Goal: Find contact information: Find contact information

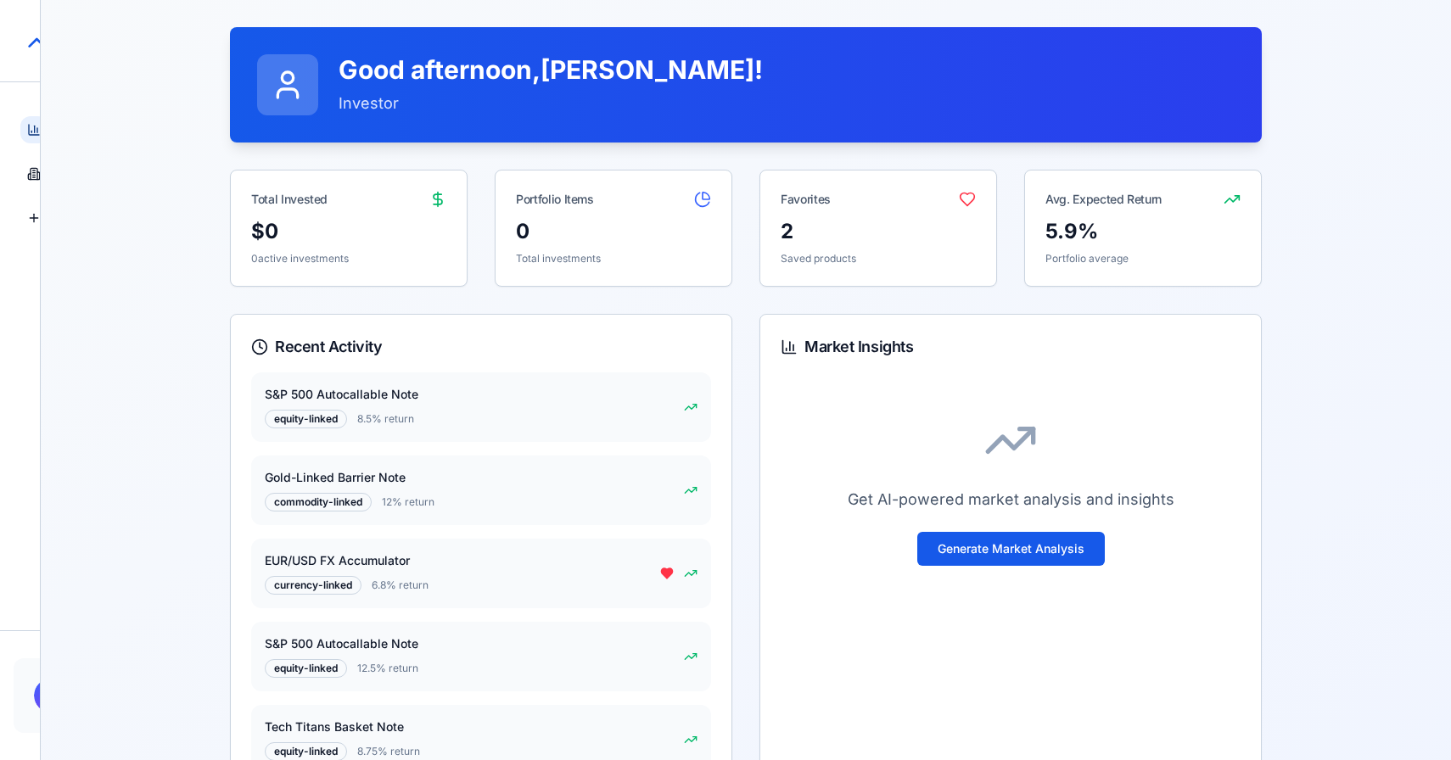
click at [36, 698] on html "StructureMarket Pro Dashboard Overview and insights Products Browse marketplace…" at bounding box center [725, 482] width 1451 height 964
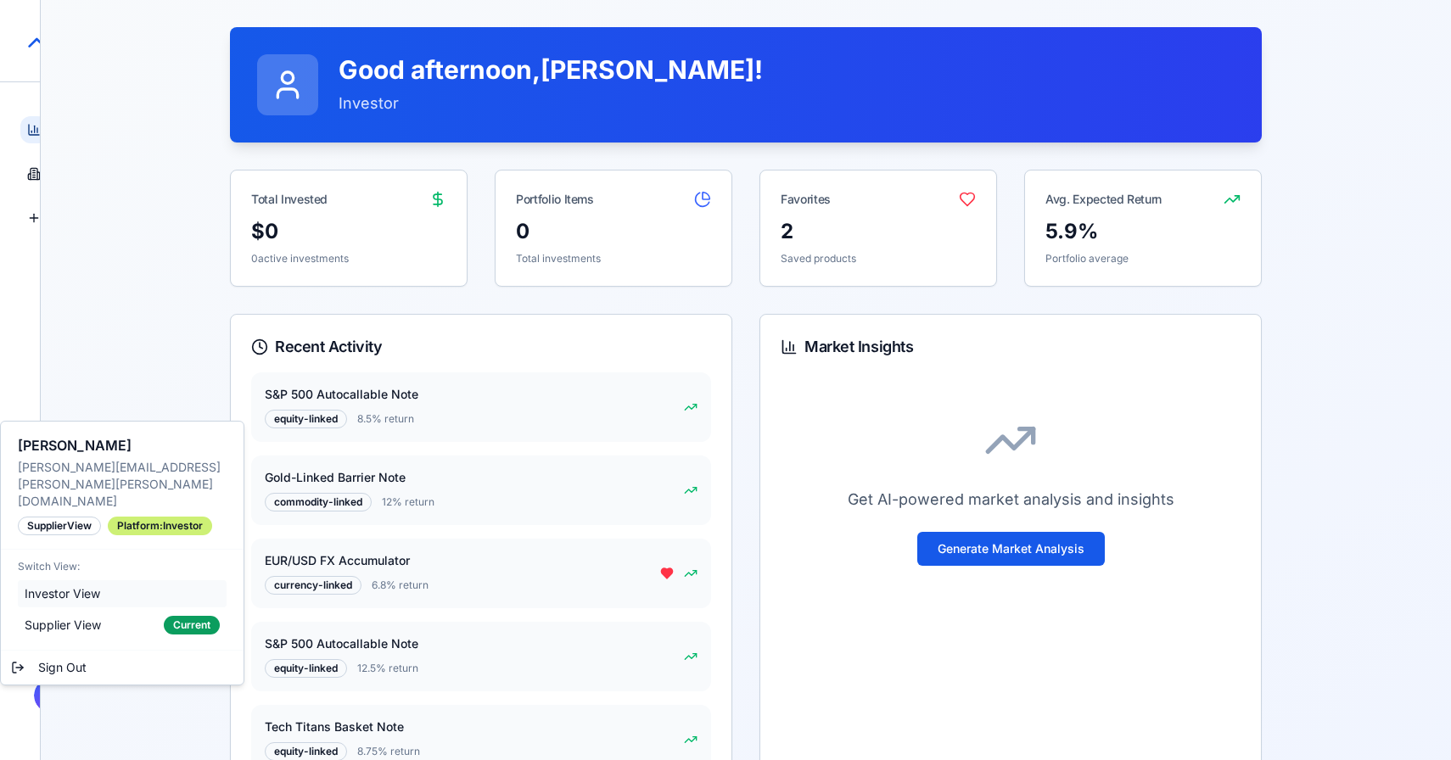
click at [115, 580] on div "Investor View" at bounding box center [122, 593] width 209 height 27
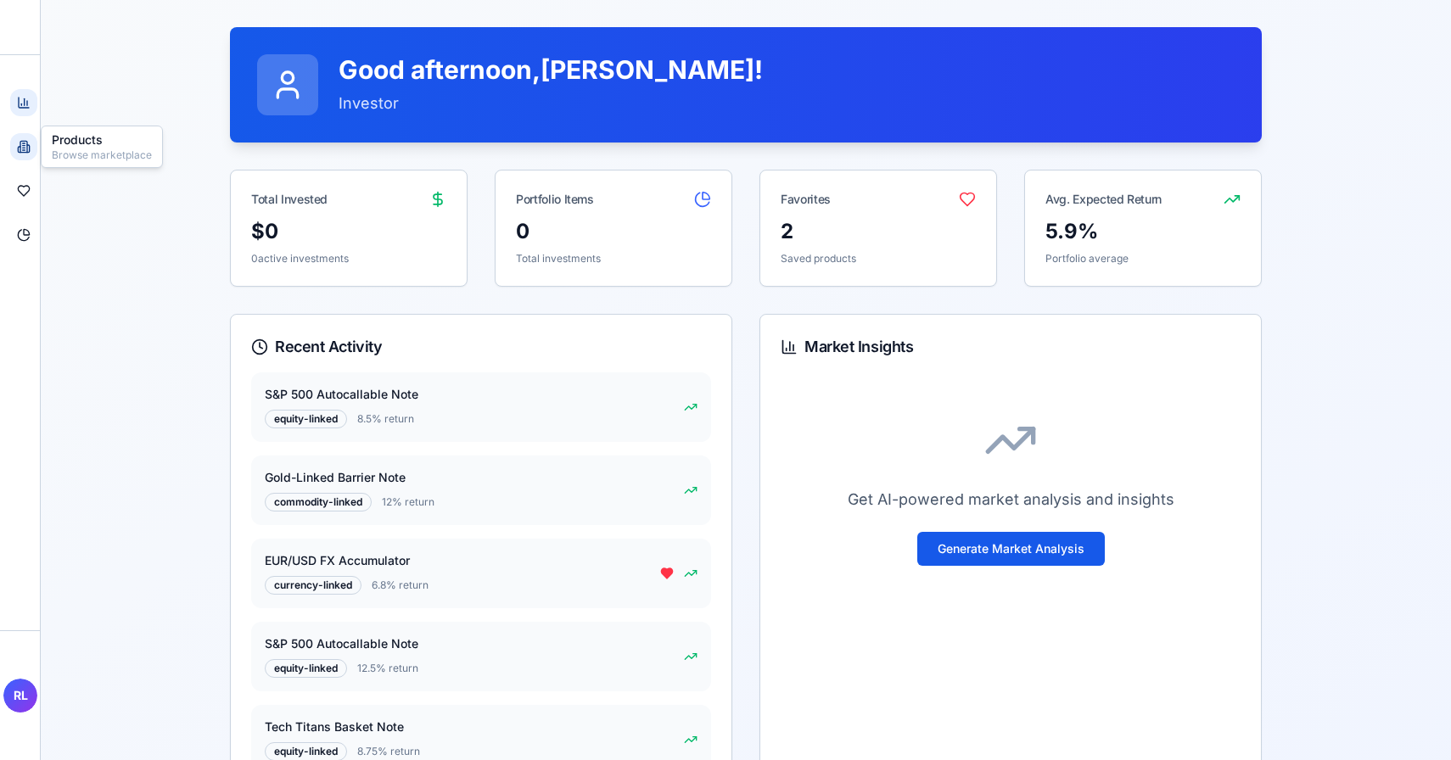
click at [25, 153] on icon at bounding box center [24, 147] width 14 height 14
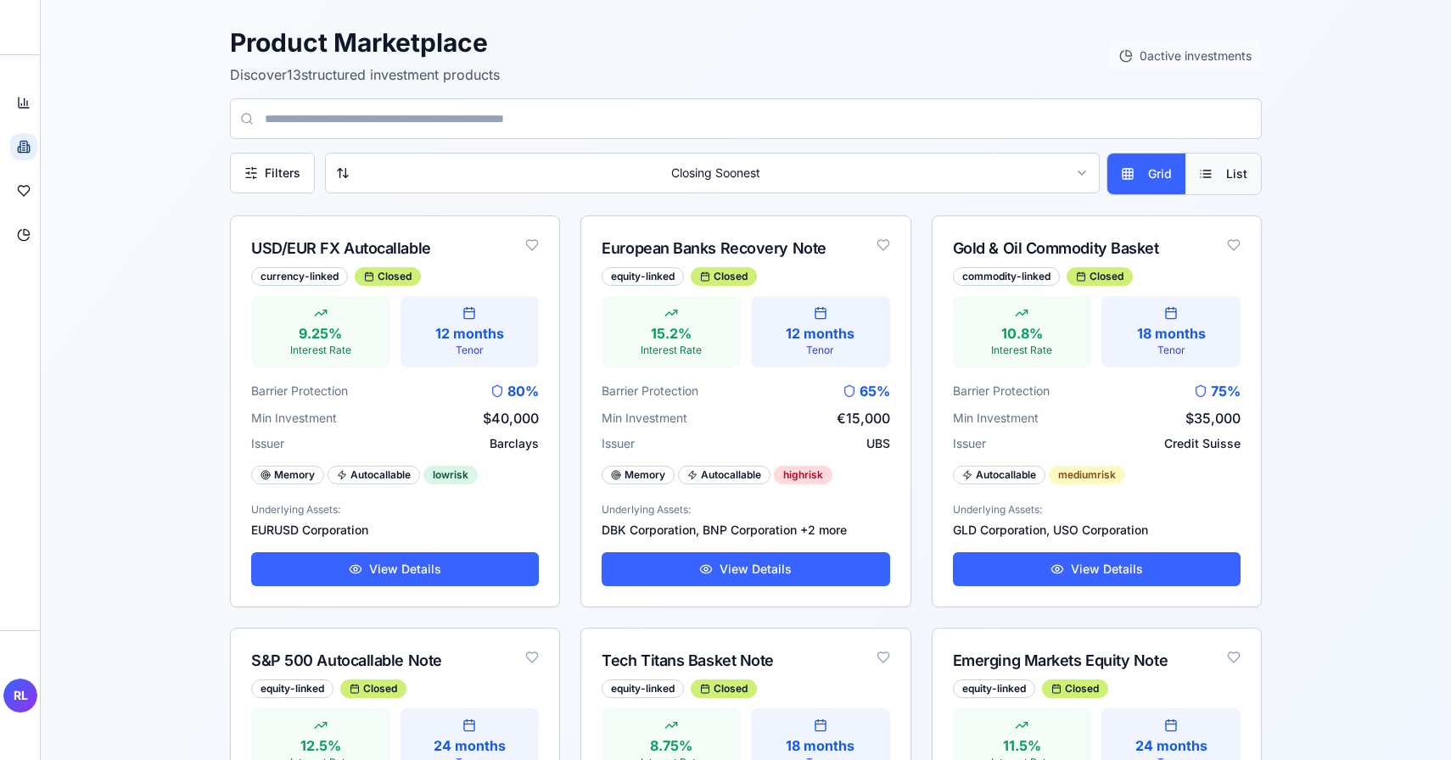
click at [1244, 183] on button "List" at bounding box center [1223, 174] width 76 height 41
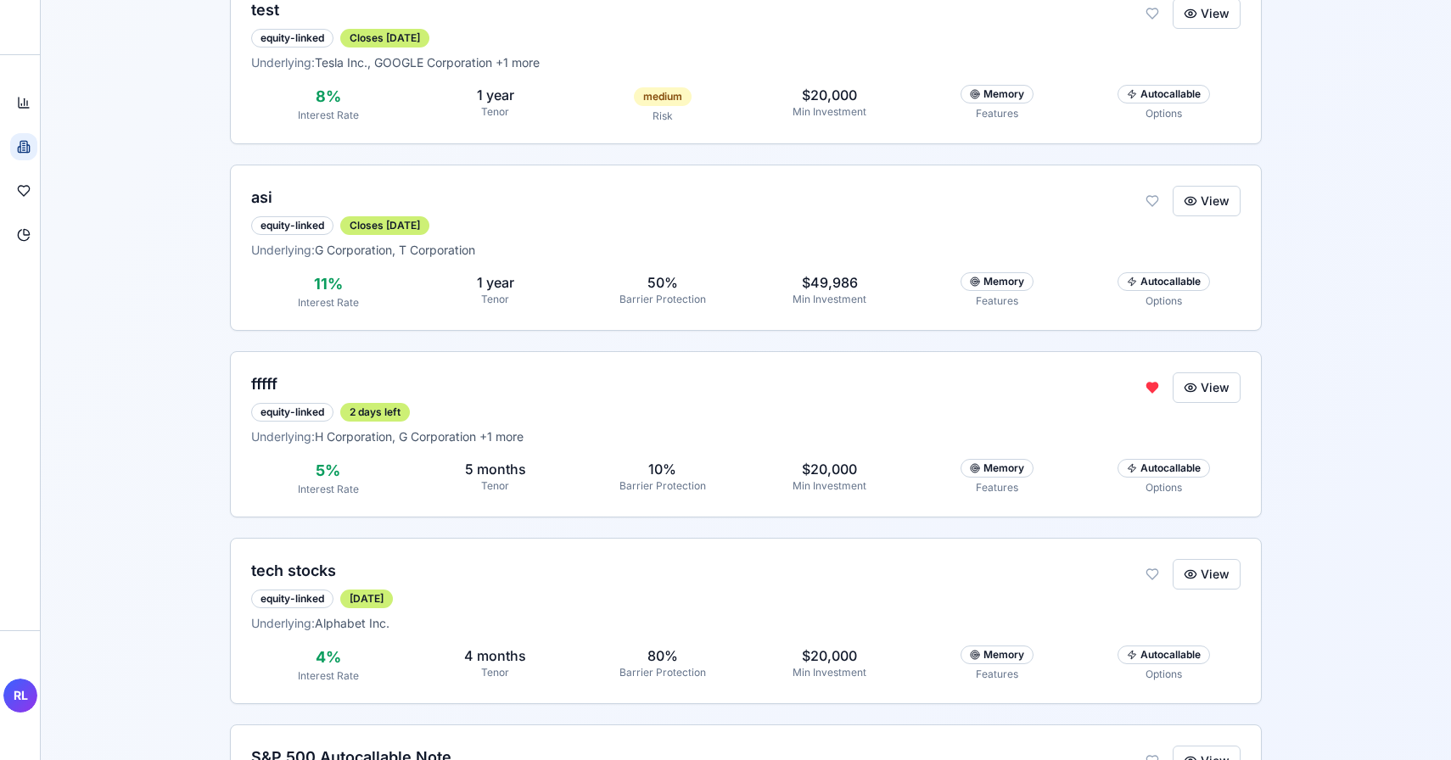
scroll to position [1738, 0]
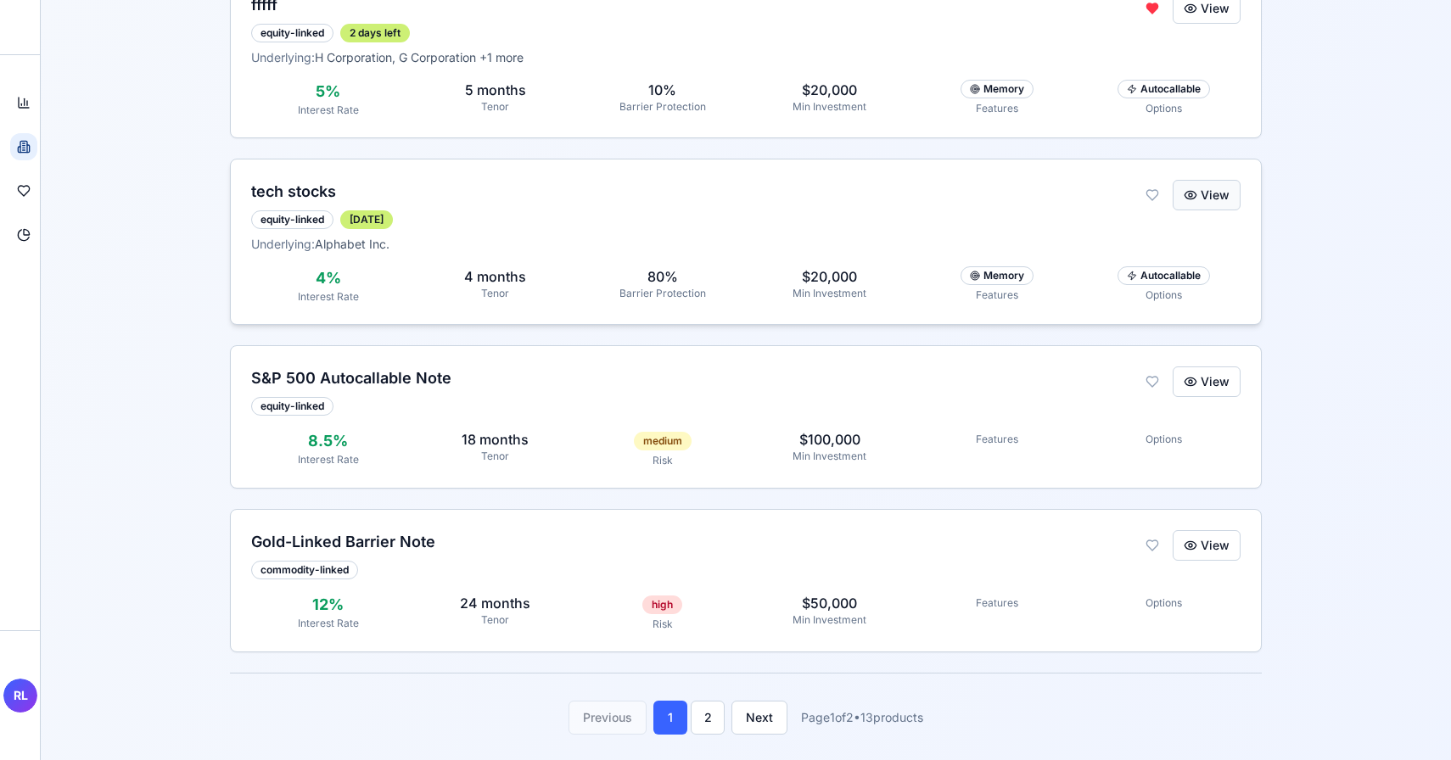
click at [1204, 183] on button "View" at bounding box center [1207, 195] width 68 height 31
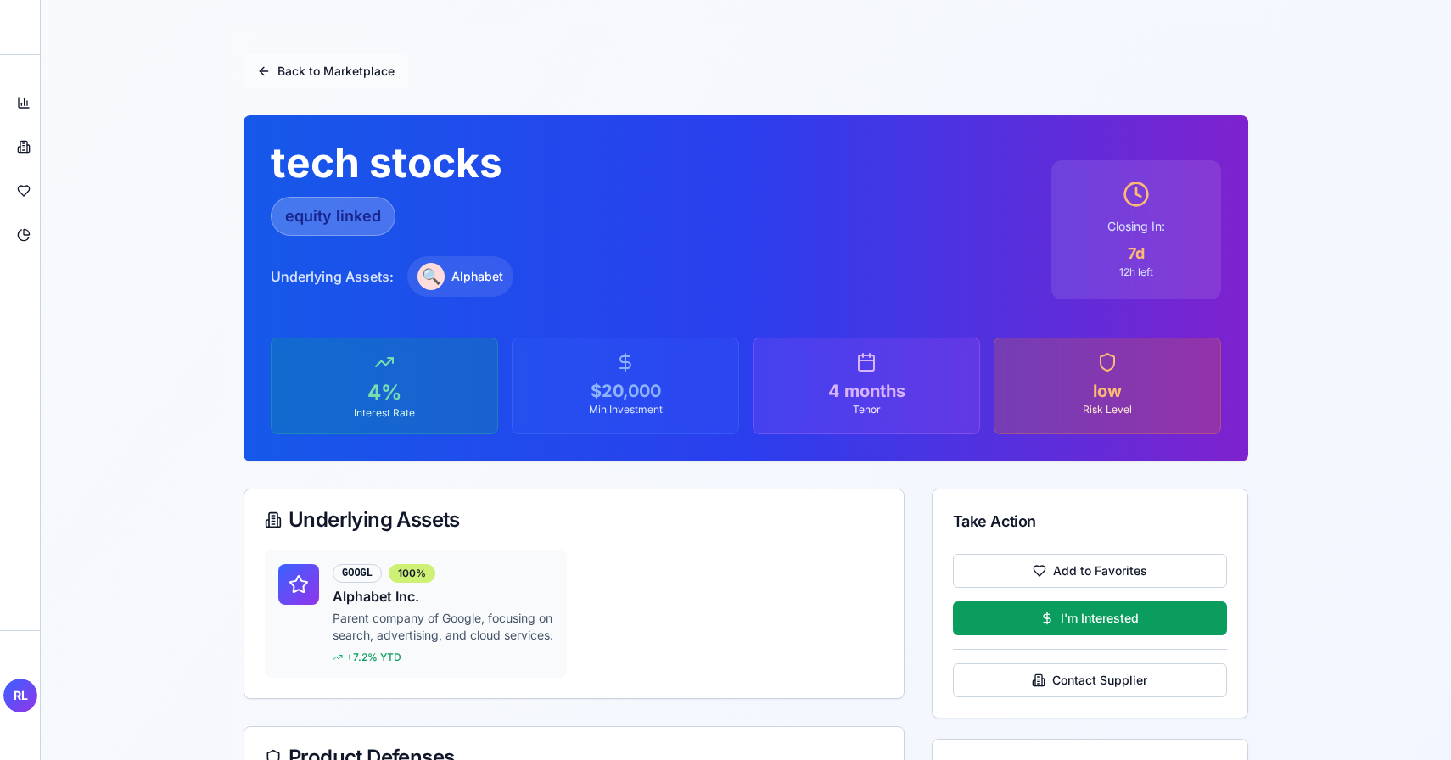
click at [277, 64] on button "Back to Marketplace" at bounding box center [325, 71] width 165 height 34
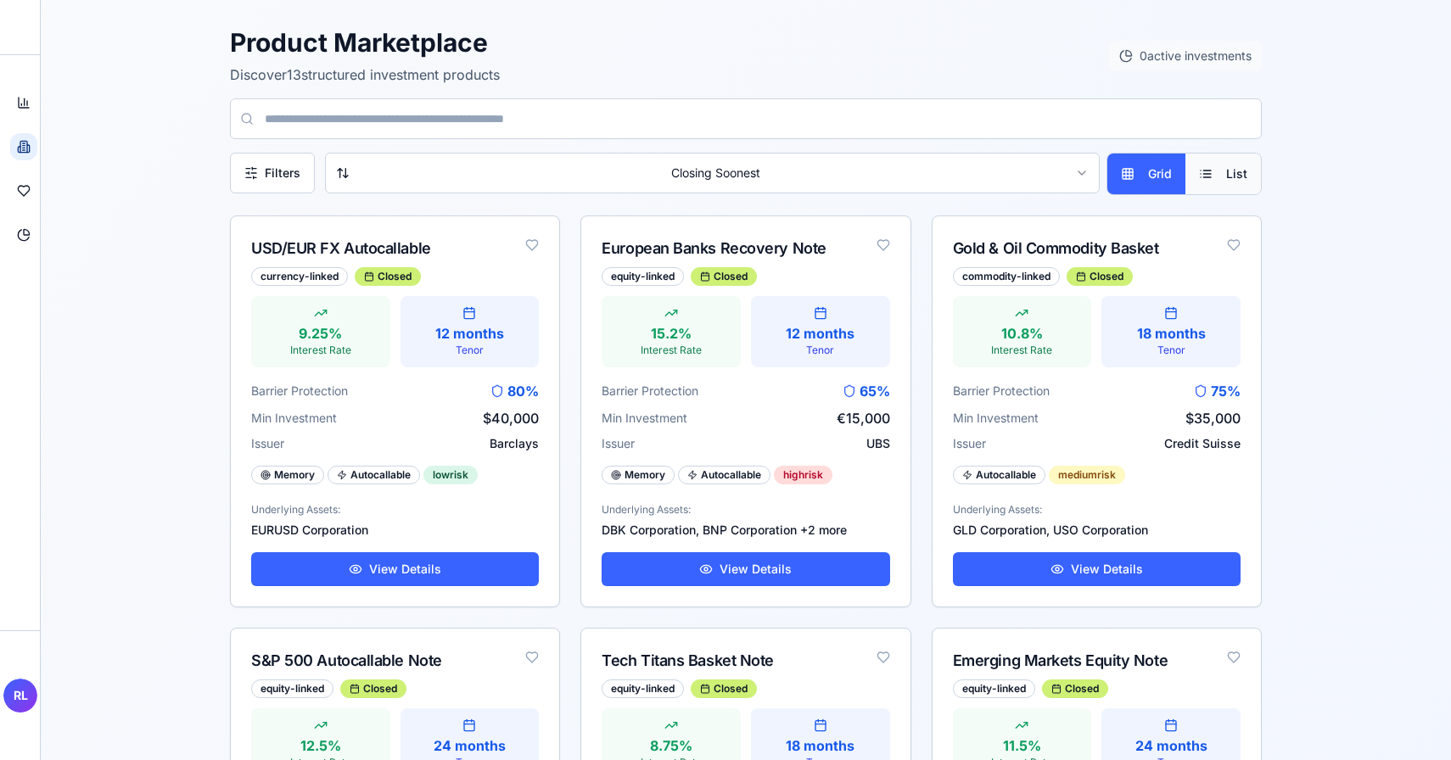
click at [1207, 173] on button "List" at bounding box center [1223, 174] width 76 height 41
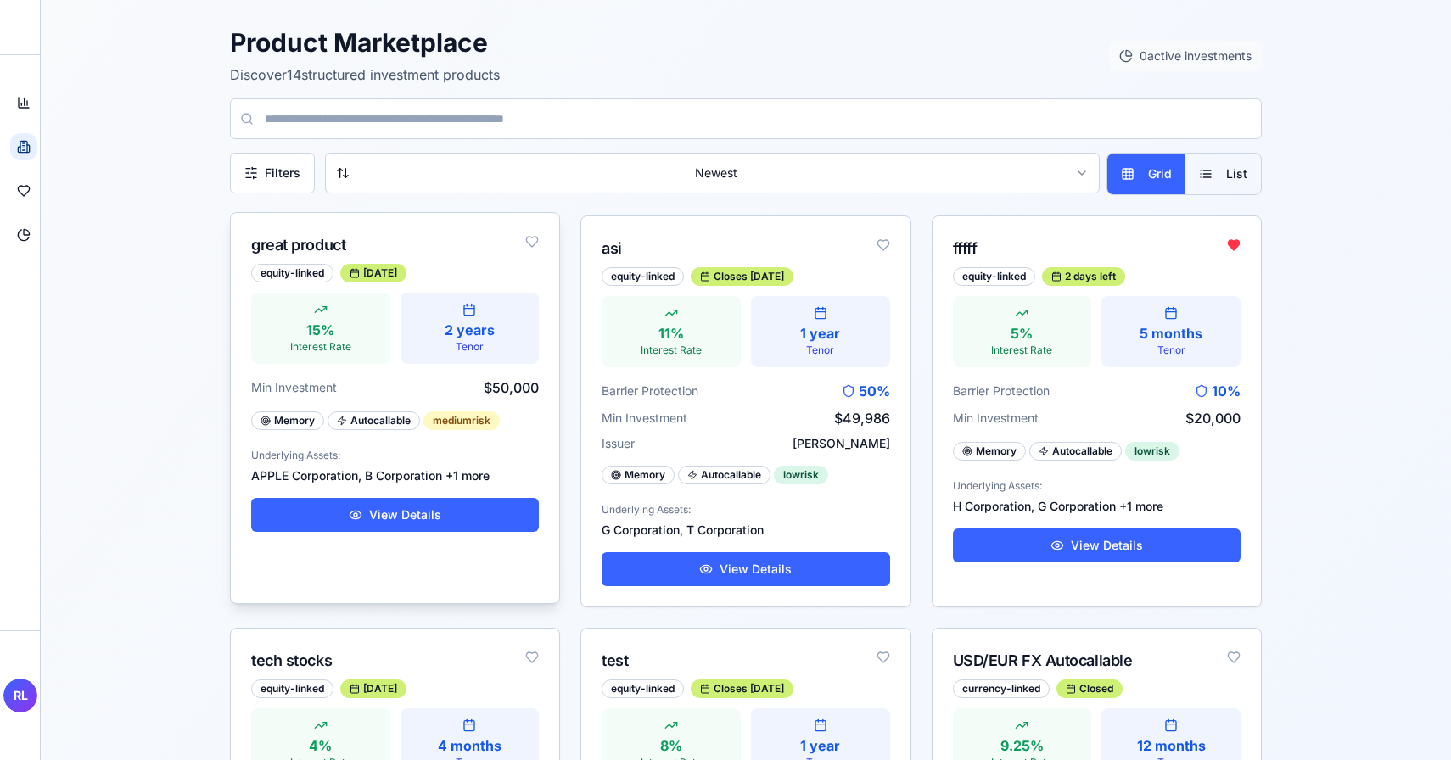
click at [466, 471] on p "APPLE Corporation, B Corporation +1 more" at bounding box center [395, 475] width 288 height 17
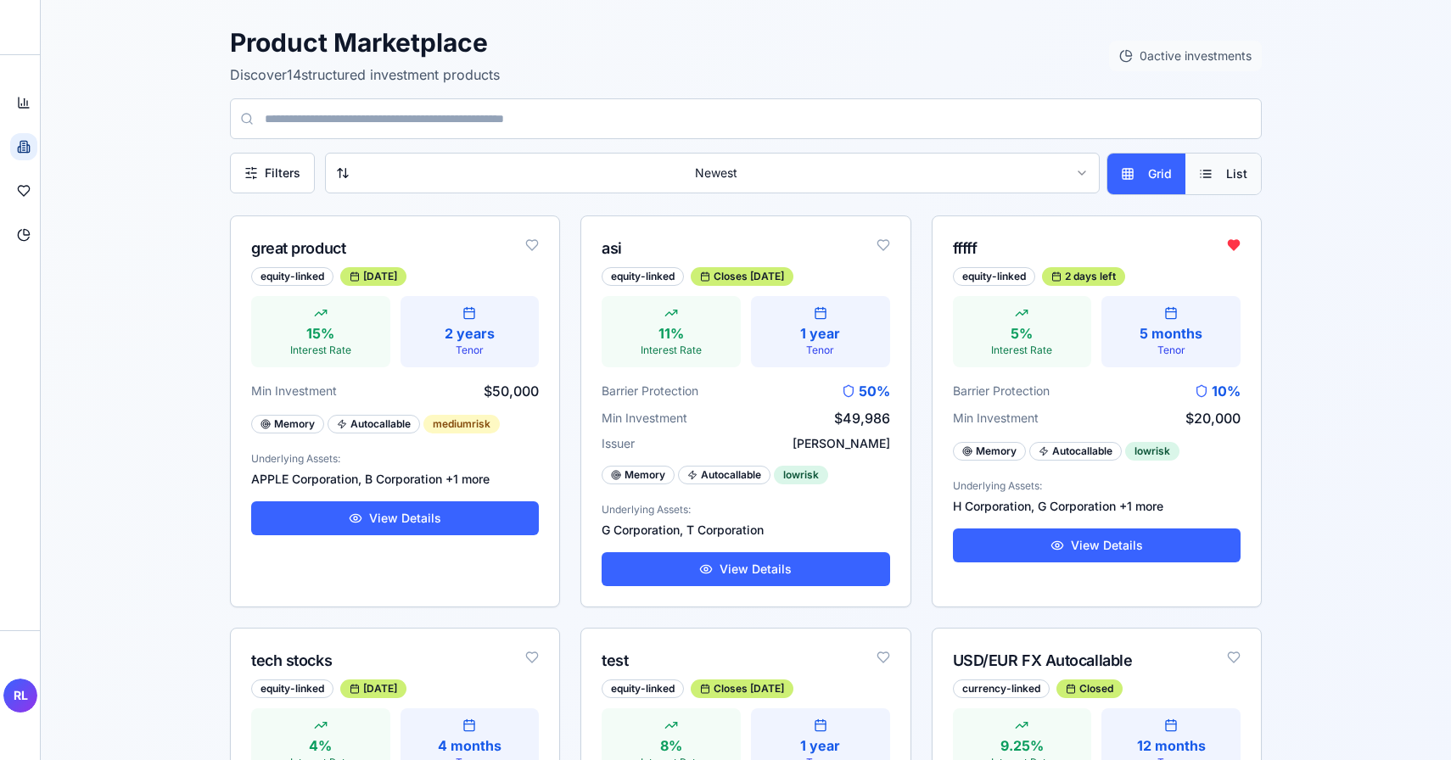
click at [1227, 177] on span "List" at bounding box center [1236, 173] width 21 height 17
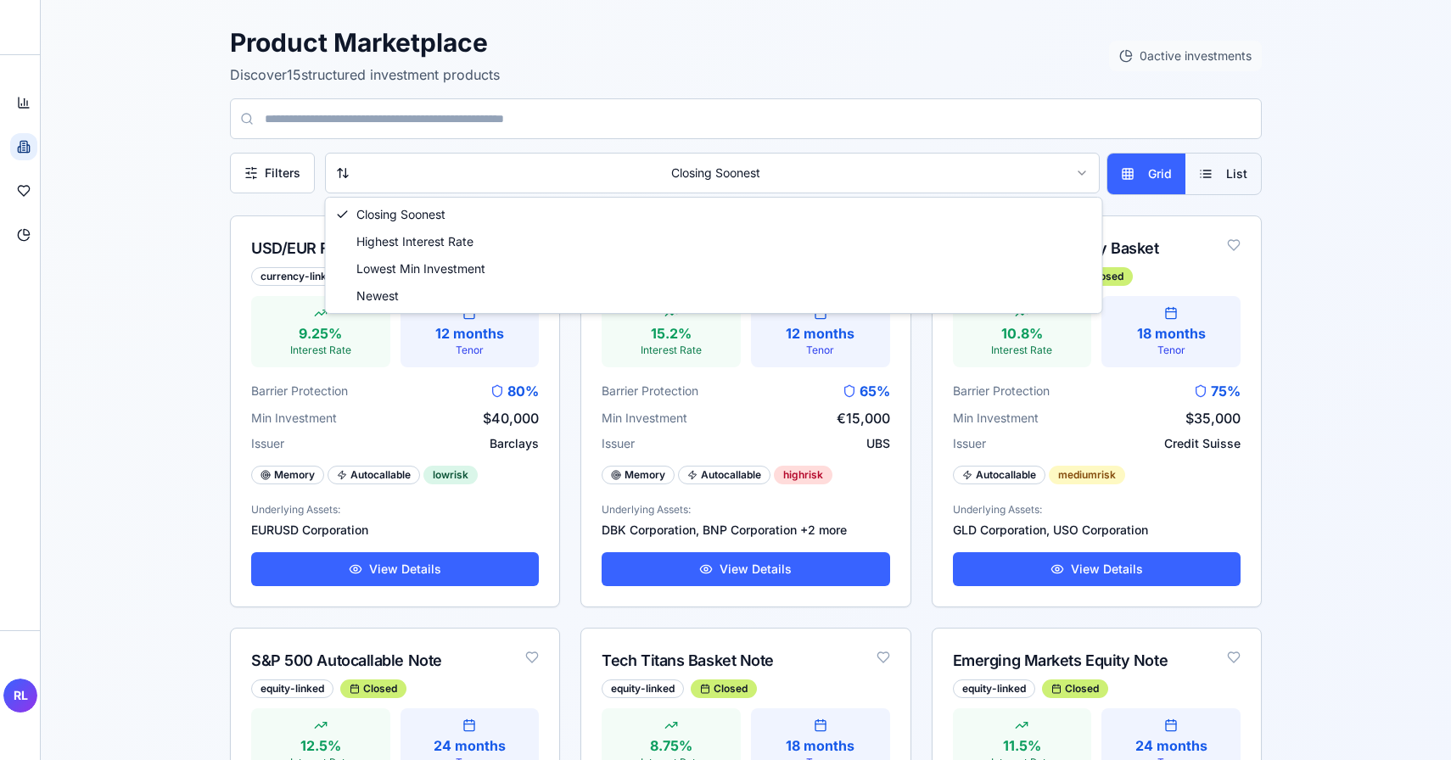
drag, startPoint x: 764, startPoint y: 272, endPoint x: 764, endPoint y: 283, distance: 11.0
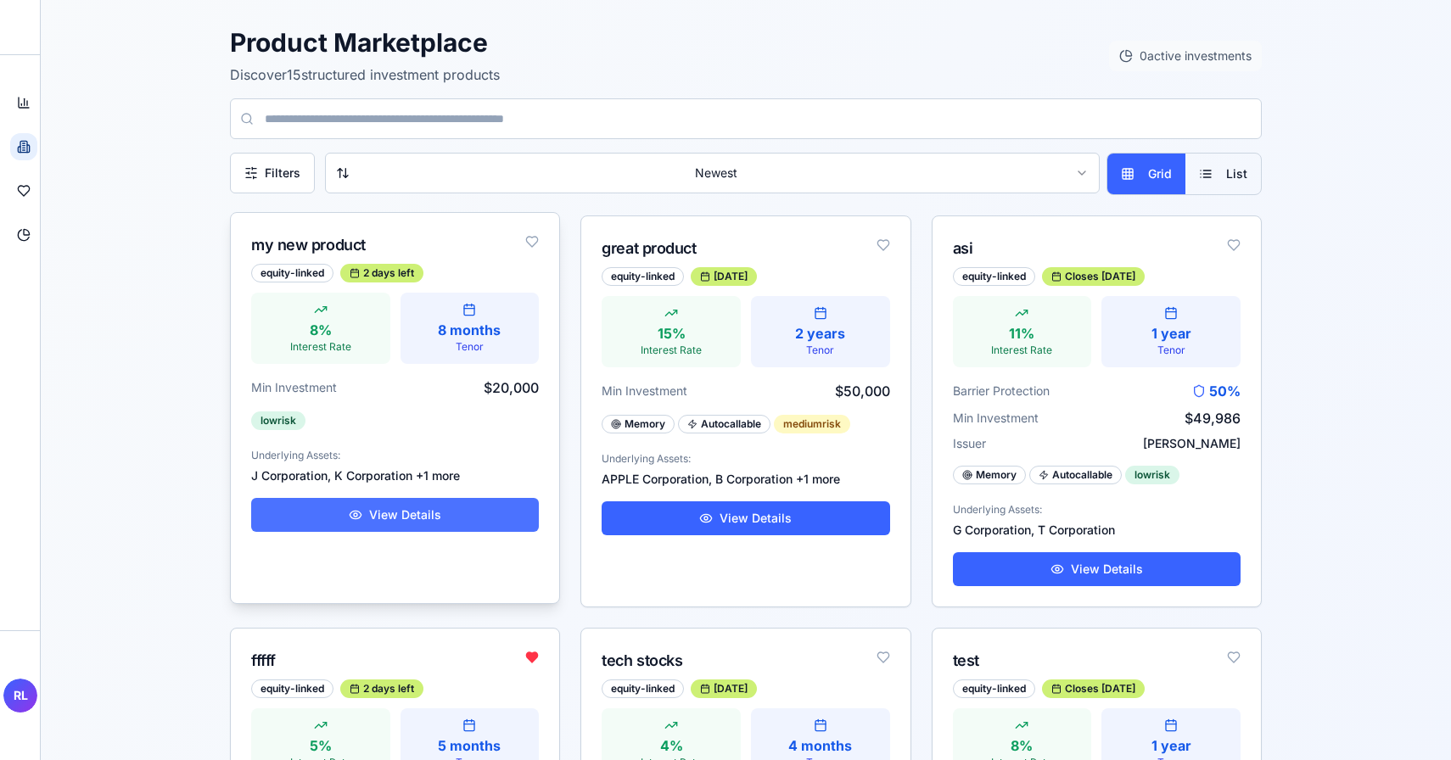
click at [383, 515] on button "View Details" at bounding box center [395, 515] width 288 height 34
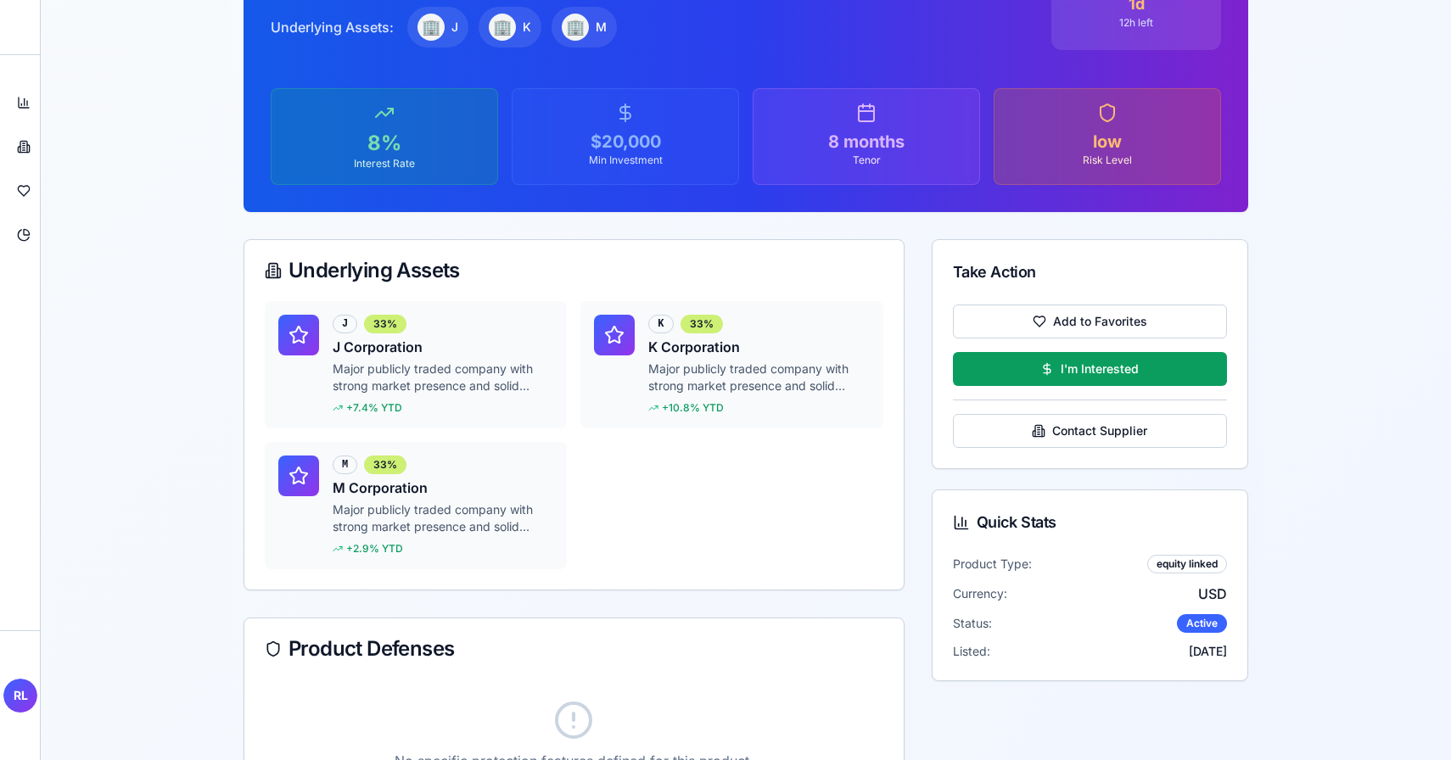
scroll to position [253, 0]
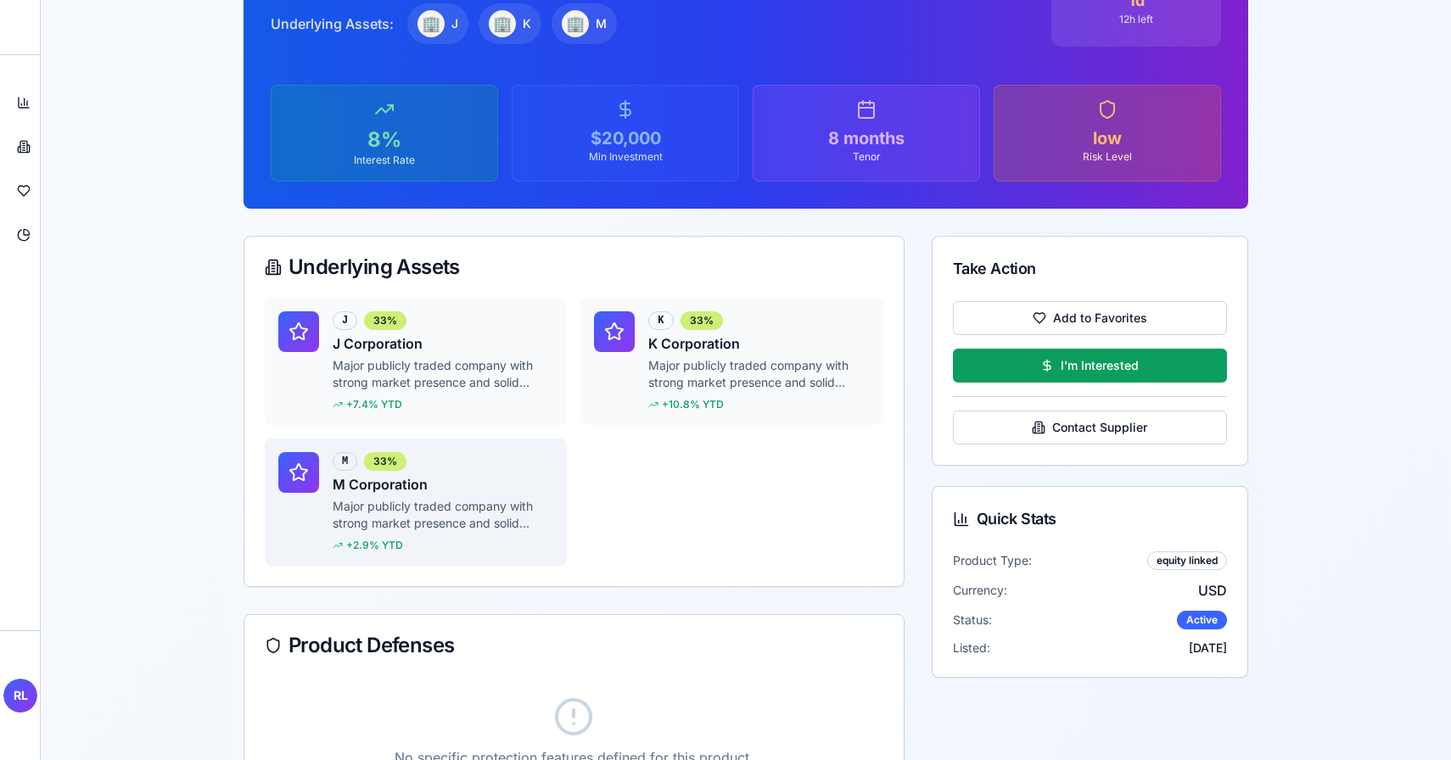
click at [546, 482] on h4 "M Corporation" at bounding box center [443, 484] width 221 height 20
click at [624, 417] on div "K 33% K Corporation Major publicly traded company with strong market presence a…" at bounding box center [731, 361] width 302 height 127
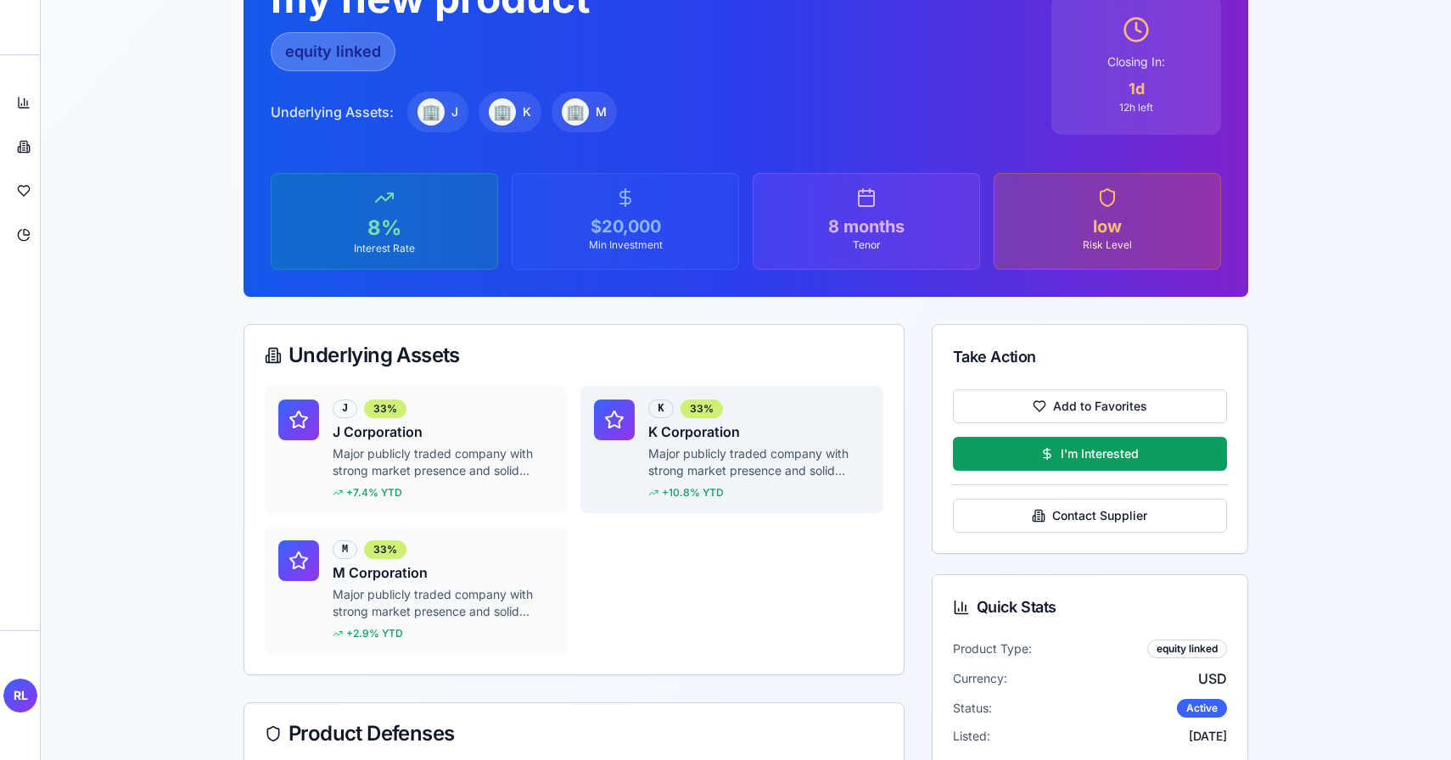
scroll to position [164, 0]
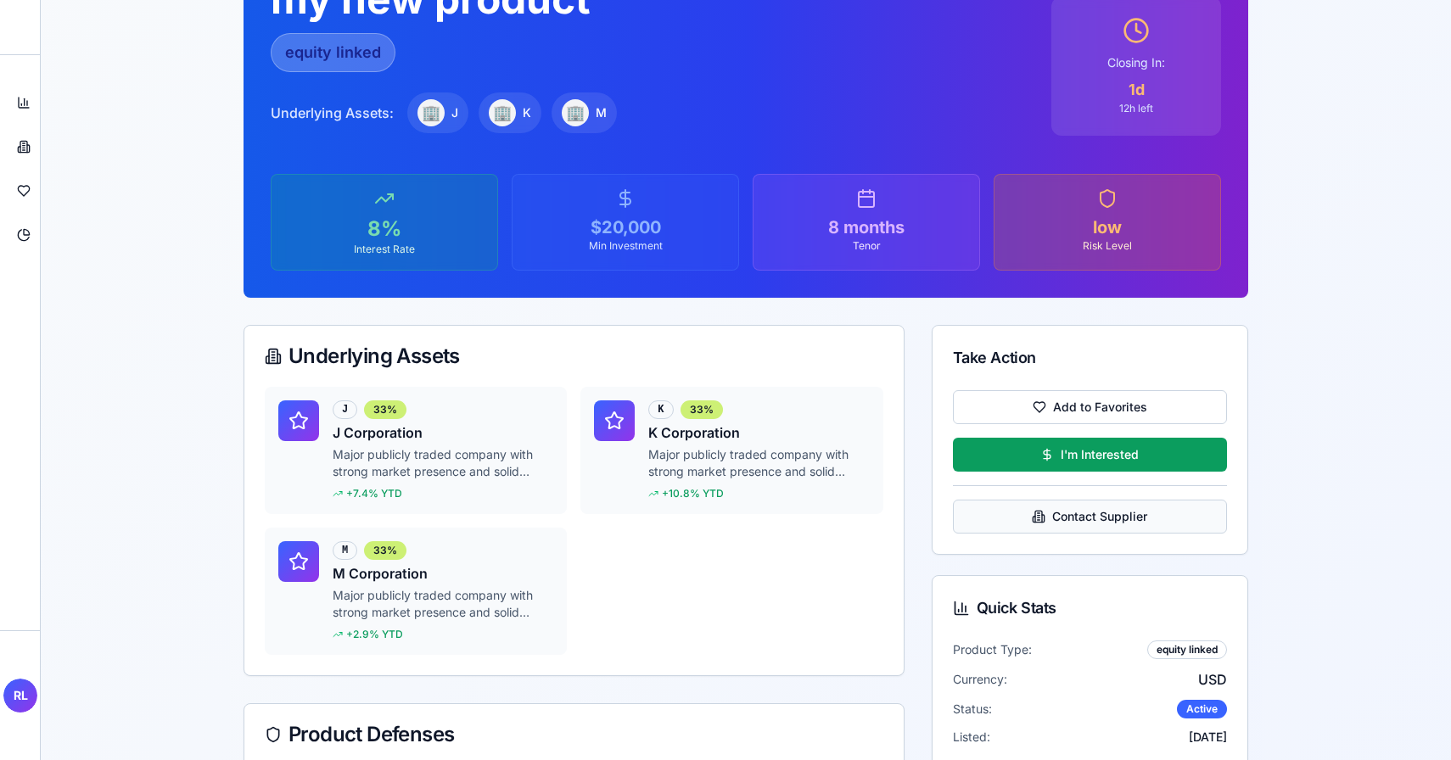
click at [1051, 514] on button "Contact Supplier" at bounding box center [1090, 517] width 274 height 34
